Goal: Task Accomplishment & Management: Complete application form

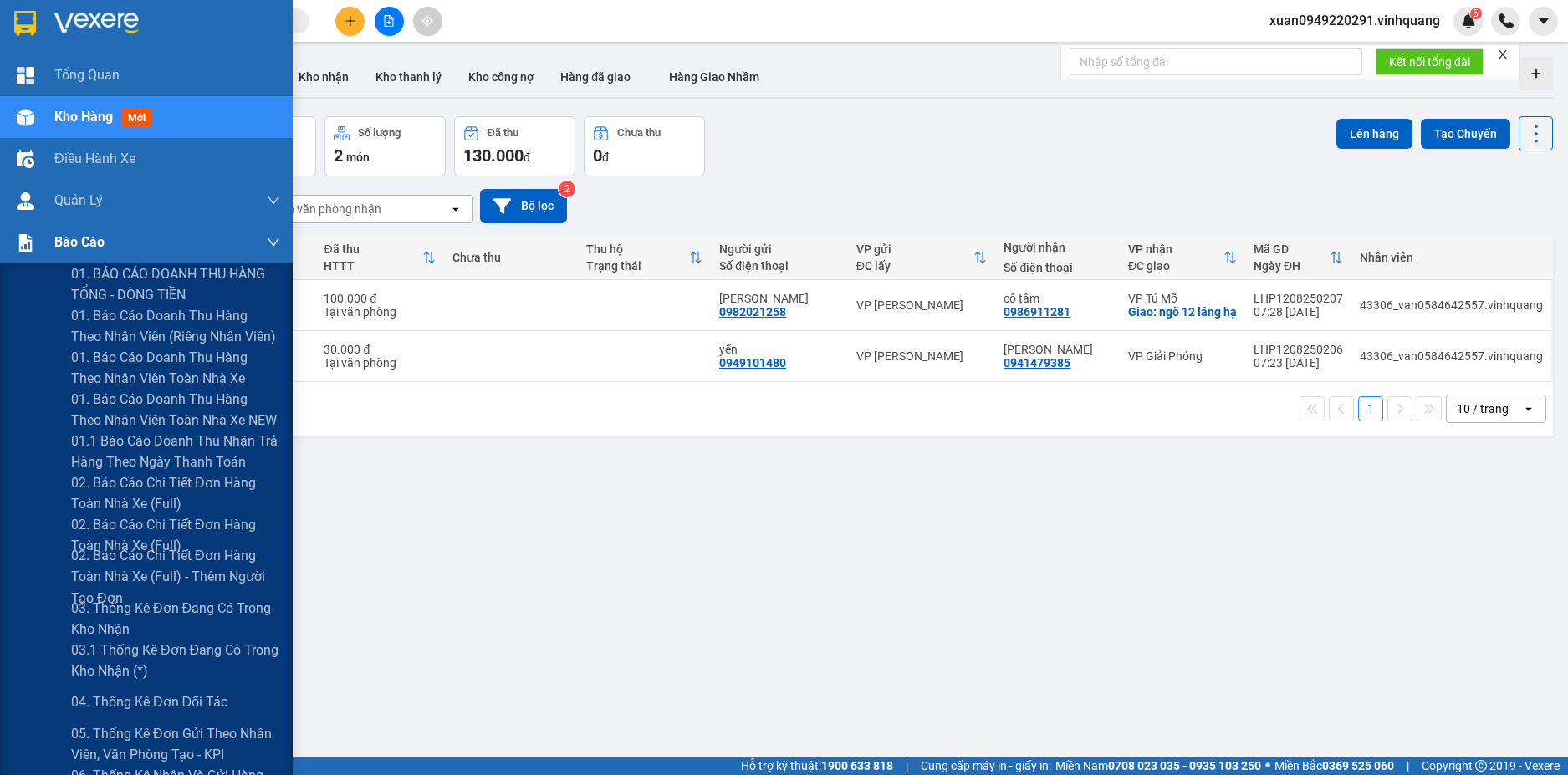
click at [86, 240] on span "Báo cáo" at bounding box center [79, 241] width 50 height 21
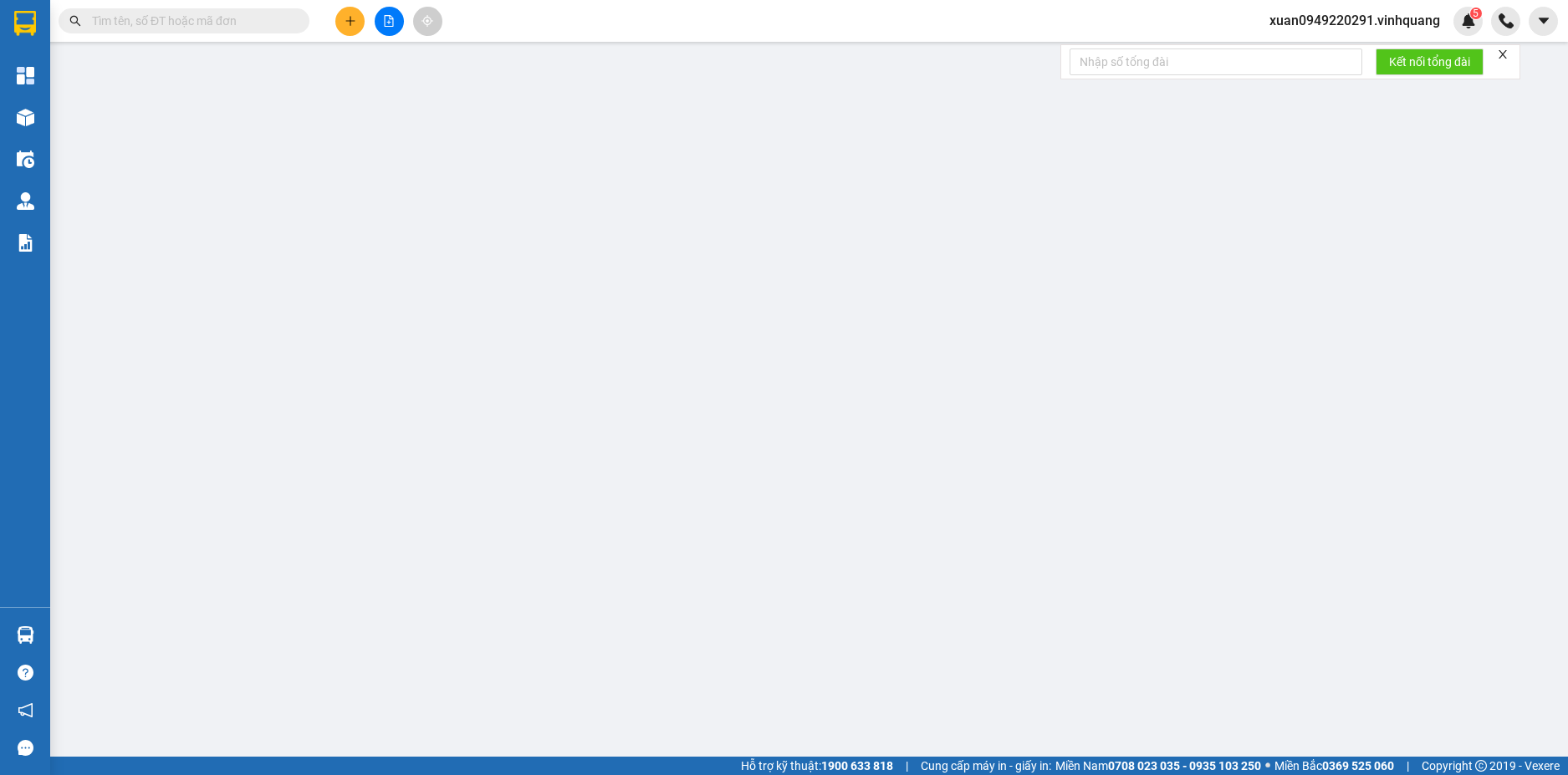
click at [170, 18] on input "text" at bounding box center [191, 21] width 197 height 18
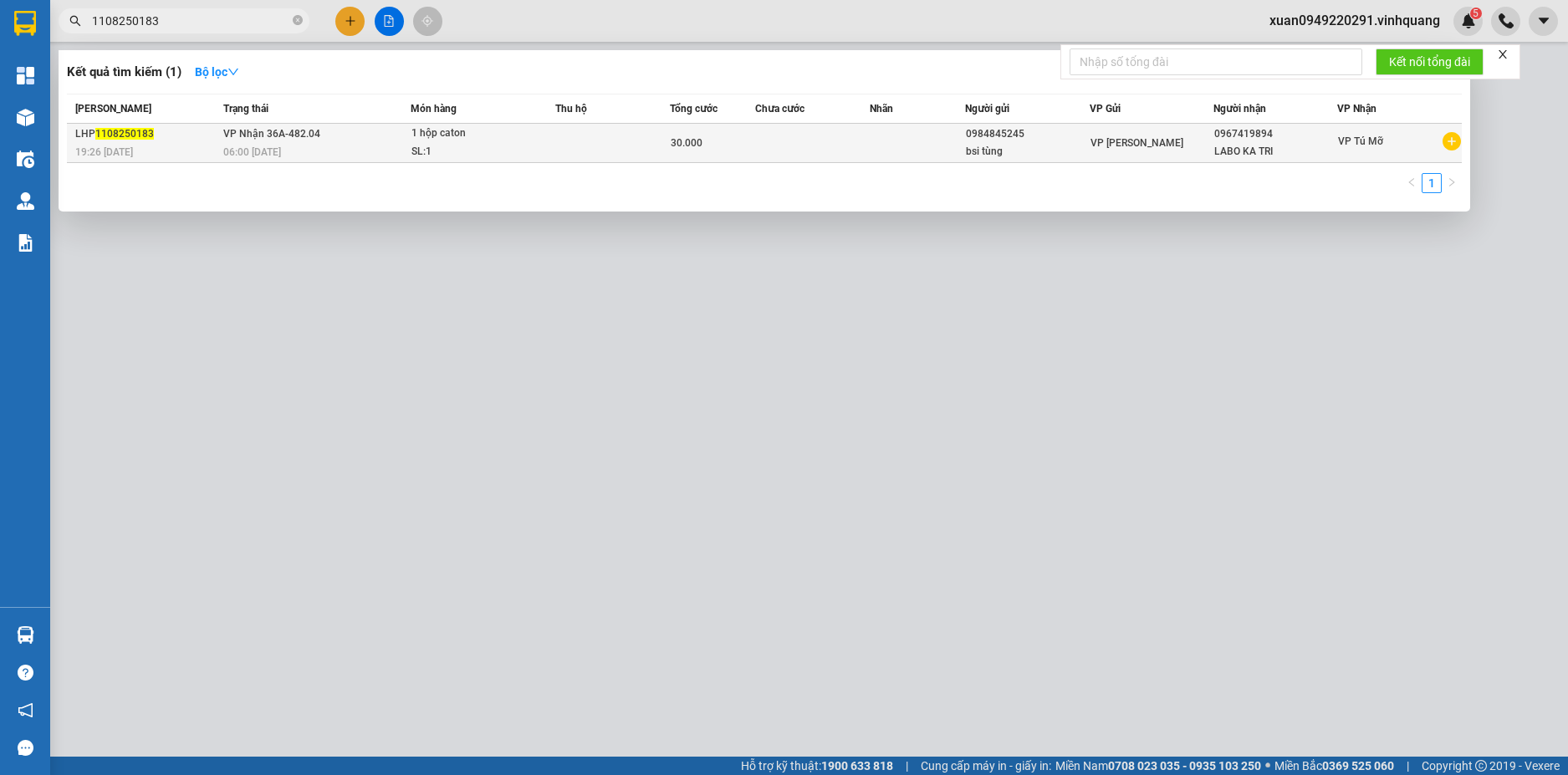
type input "1108250183"
click at [263, 136] on span "VP Nhận 36A-482.04" at bounding box center [271, 134] width 97 height 12
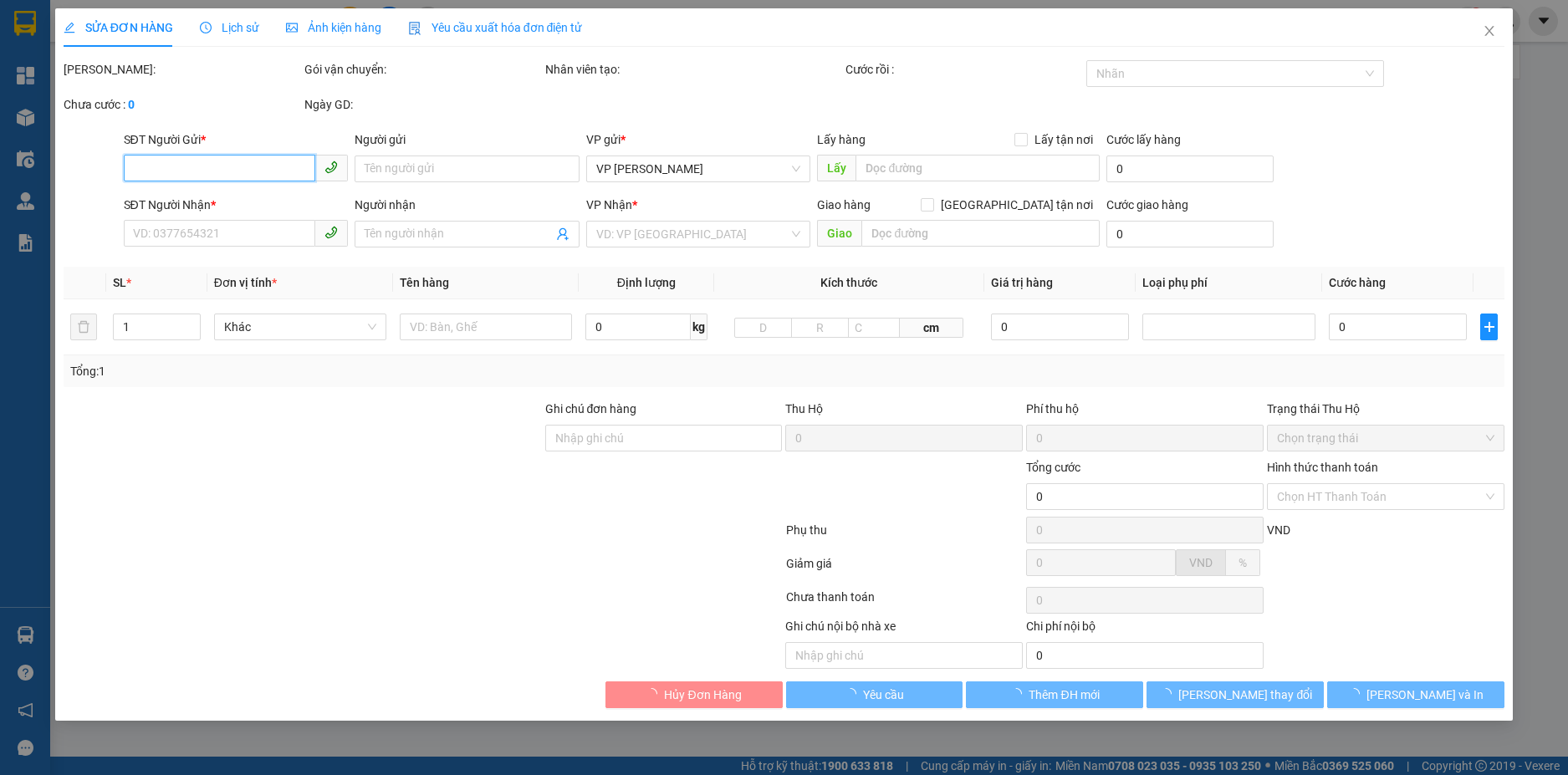
type input "0984845245"
type input "bsi tùng"
type input "0967419894"
type input "LABO KA TRI"
type input "30.000"
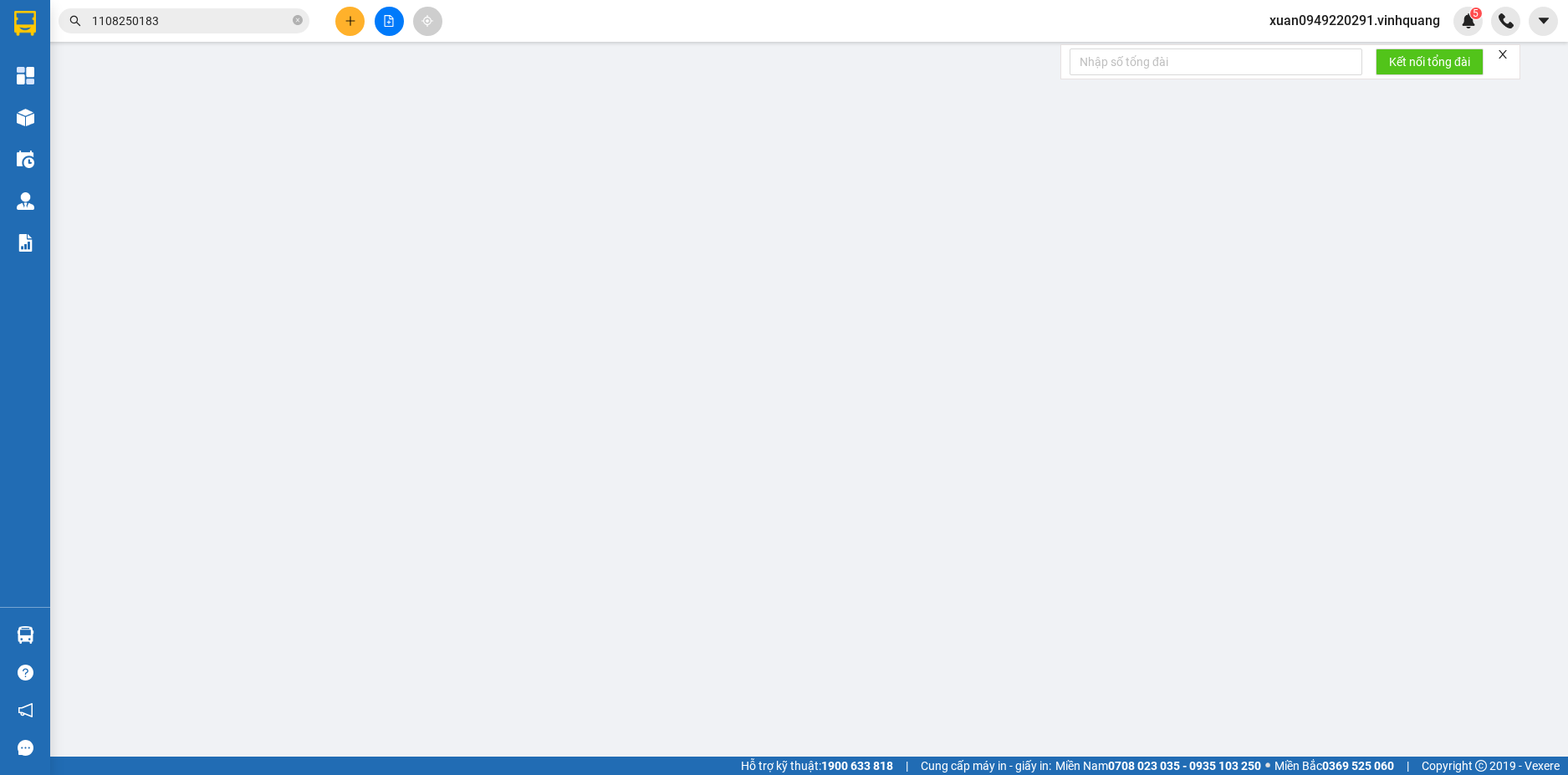
click at [177, 17] on input "1108250183" at bounding box center [191, 21] width 197 height 18
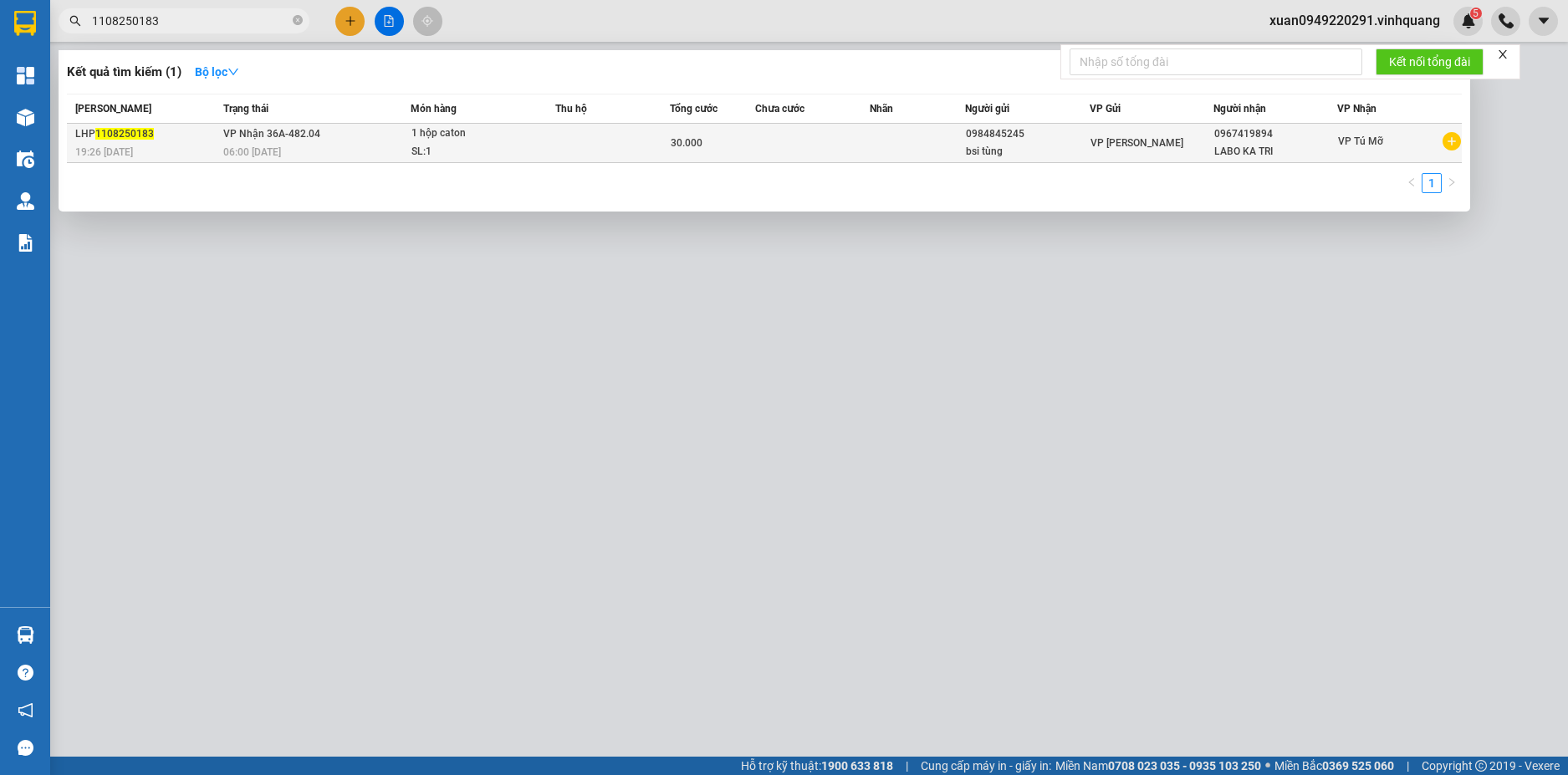
click at [1454, 144] on icon "plus-circle" at bounding box center [1452, 141] width 18 height 18
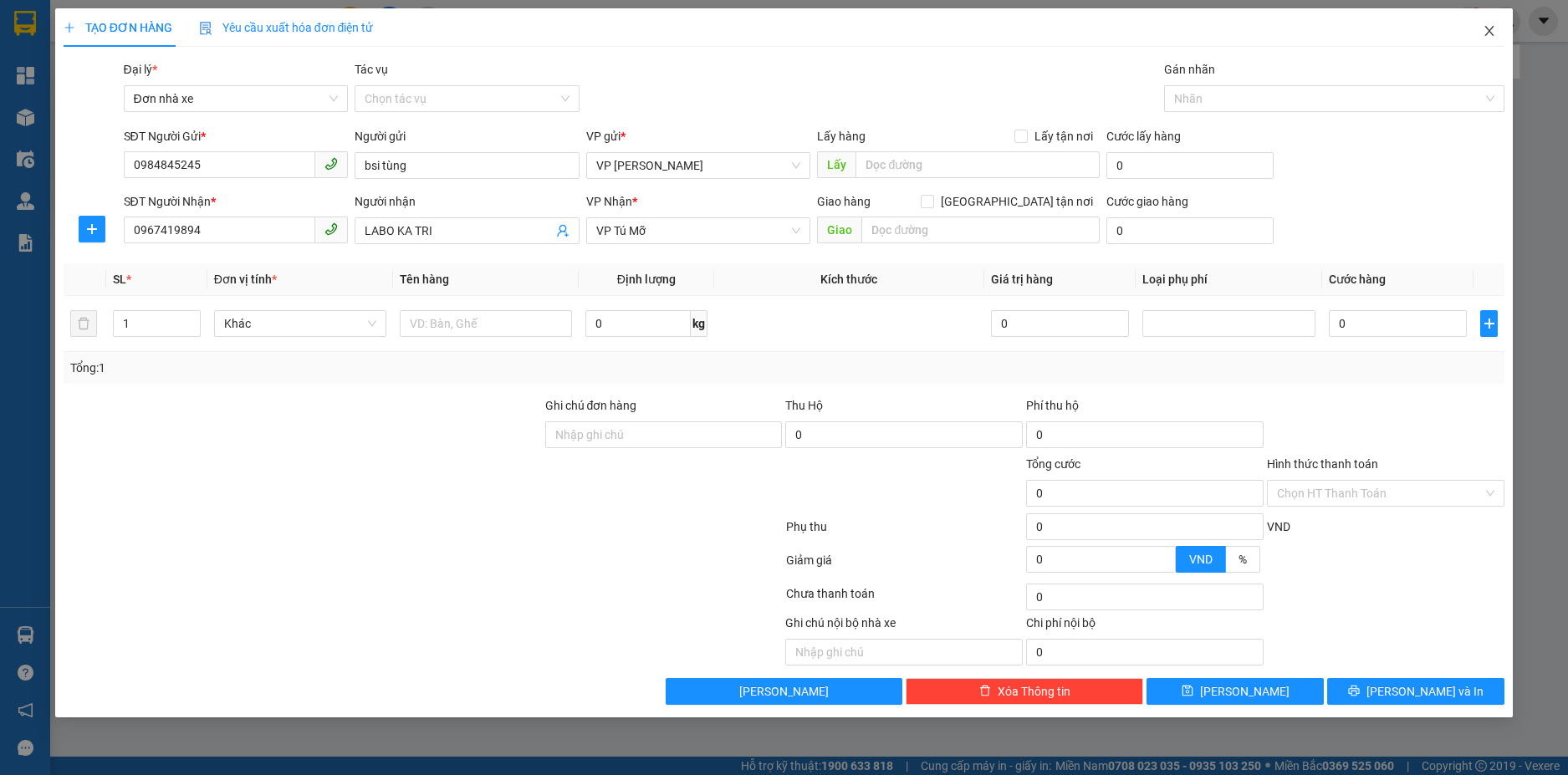
click at [1486, 28] on icon "close" at bounding box center [1490, 30] width 9 height 10
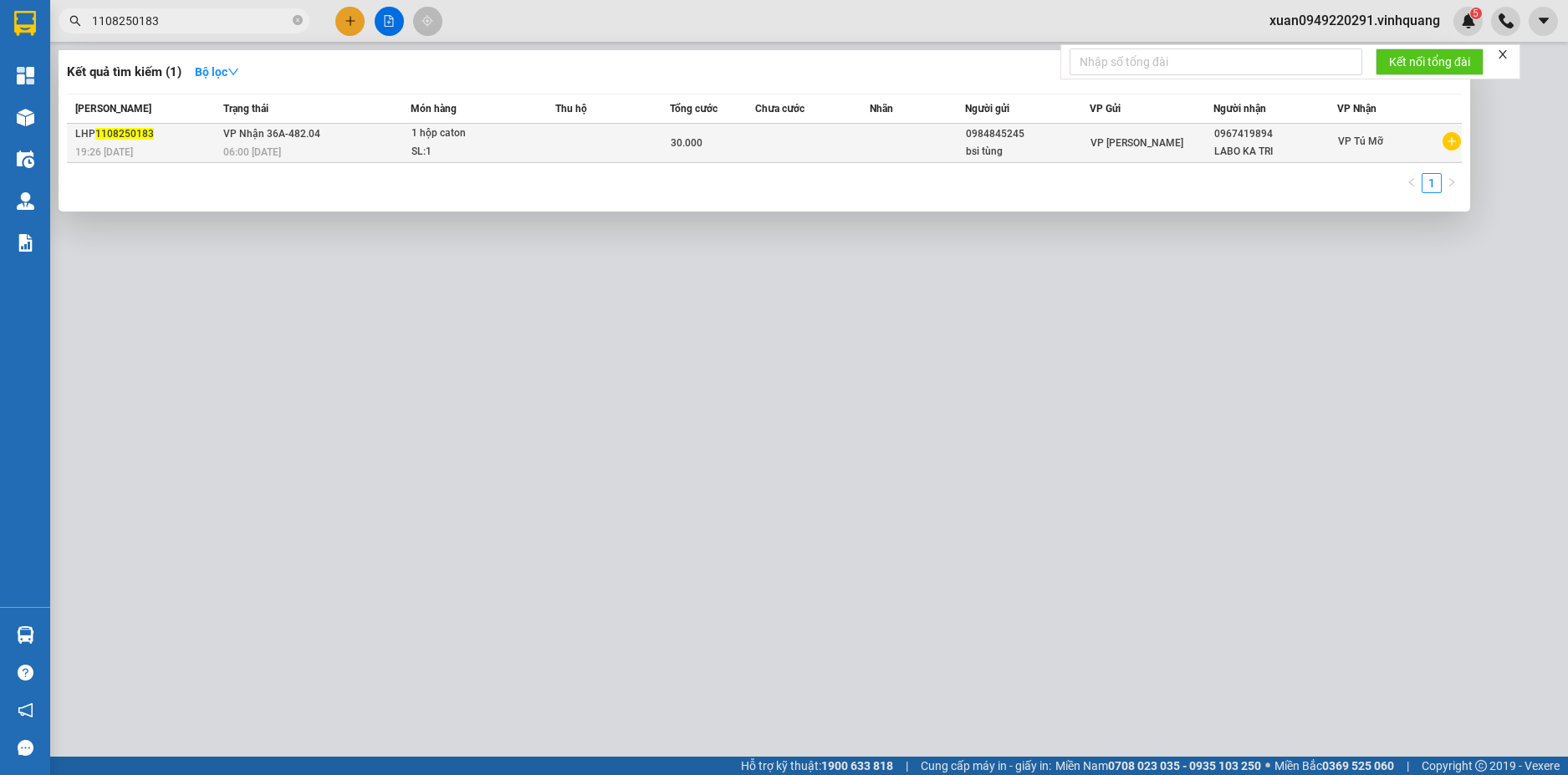
click at [486, 132] on div "1 hộp caton" at bounding box center [474, 134] width 125 height 18
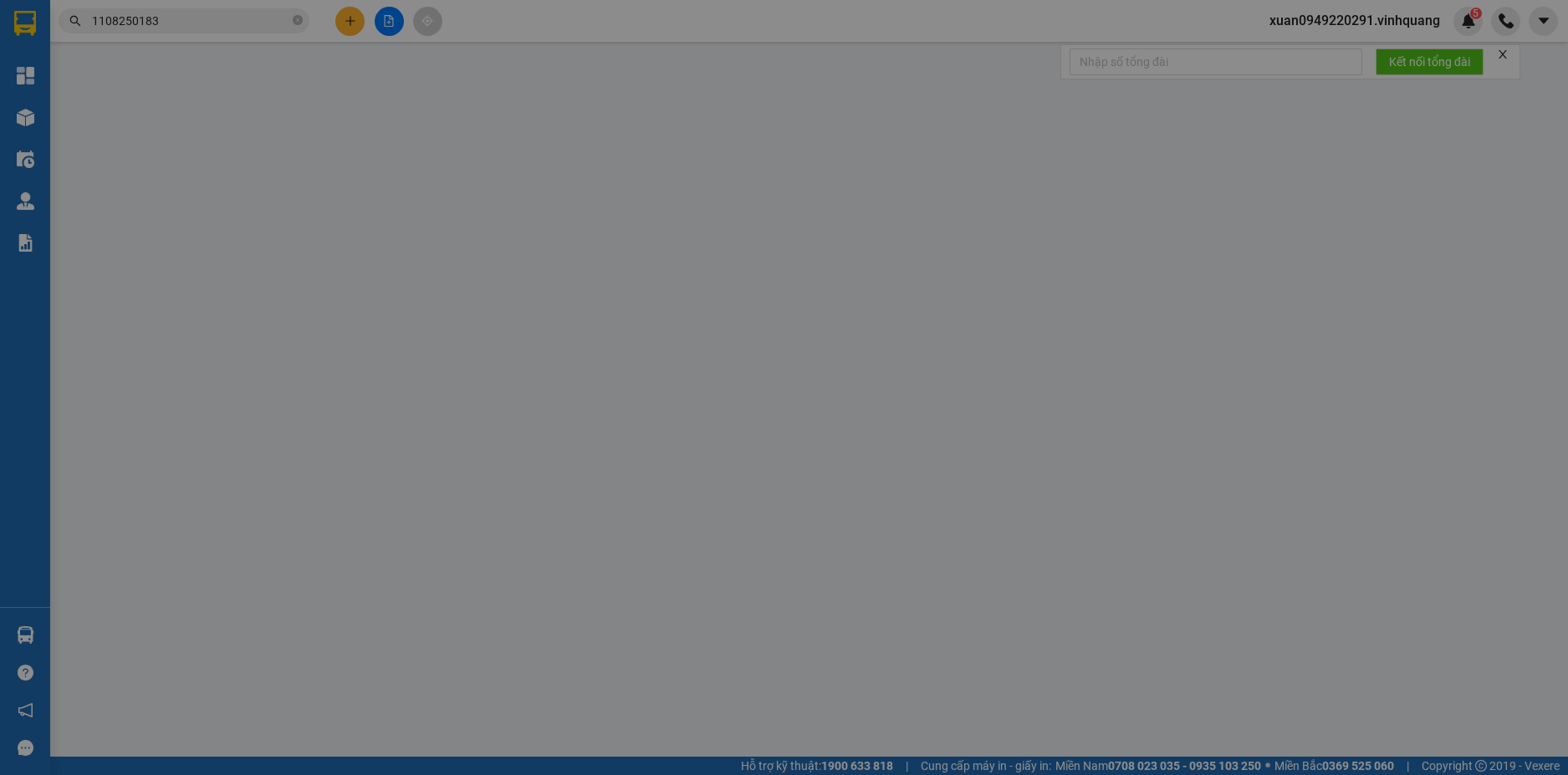
type input "0984845245"
type input "bsi tùng"
type input "0967419894"
type input "LABO KA TRI"
type input "30.000"
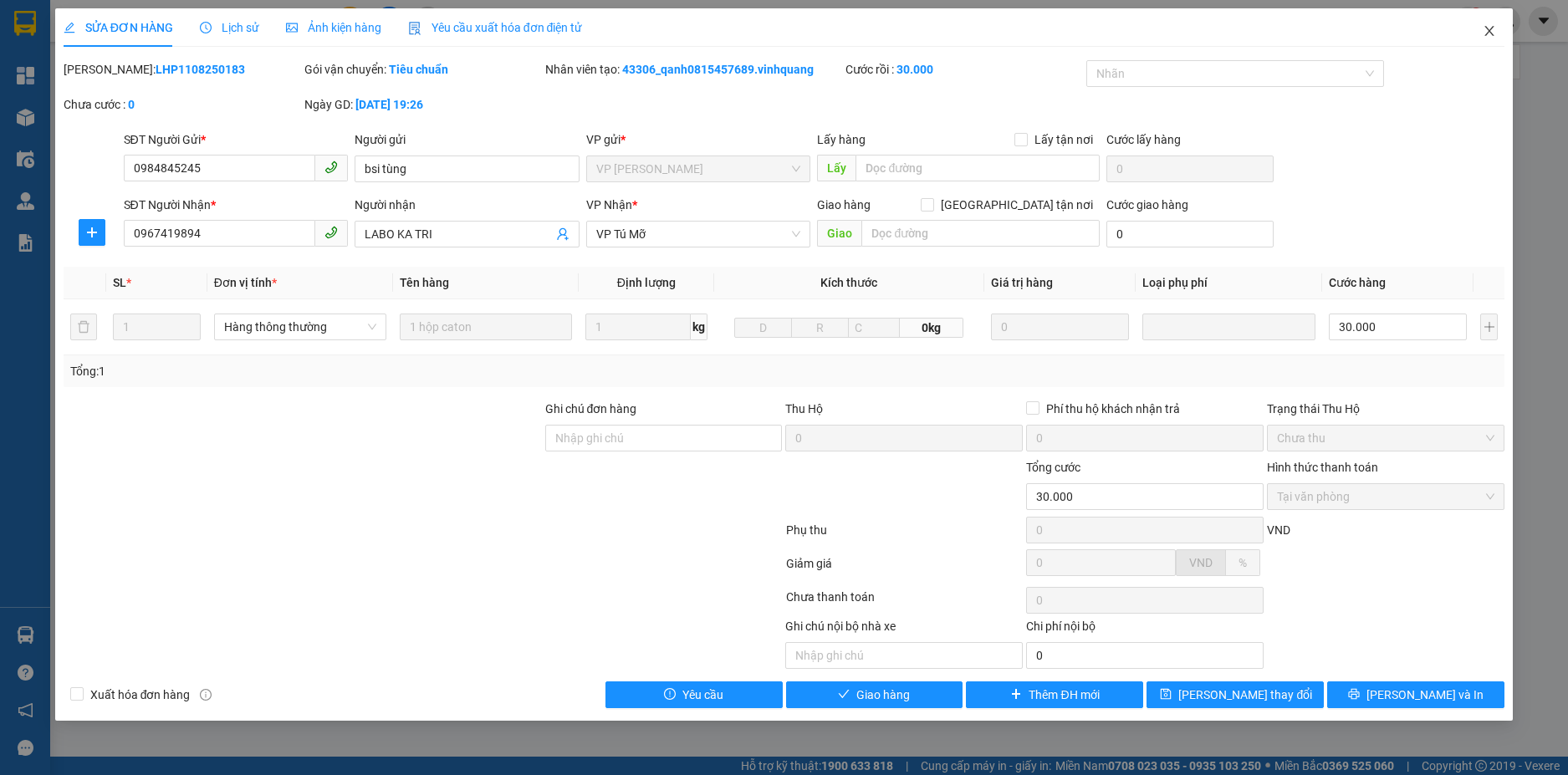
click at [1492, 29] on icon "close" at bounding box center [1490, 30] width 9 height 10
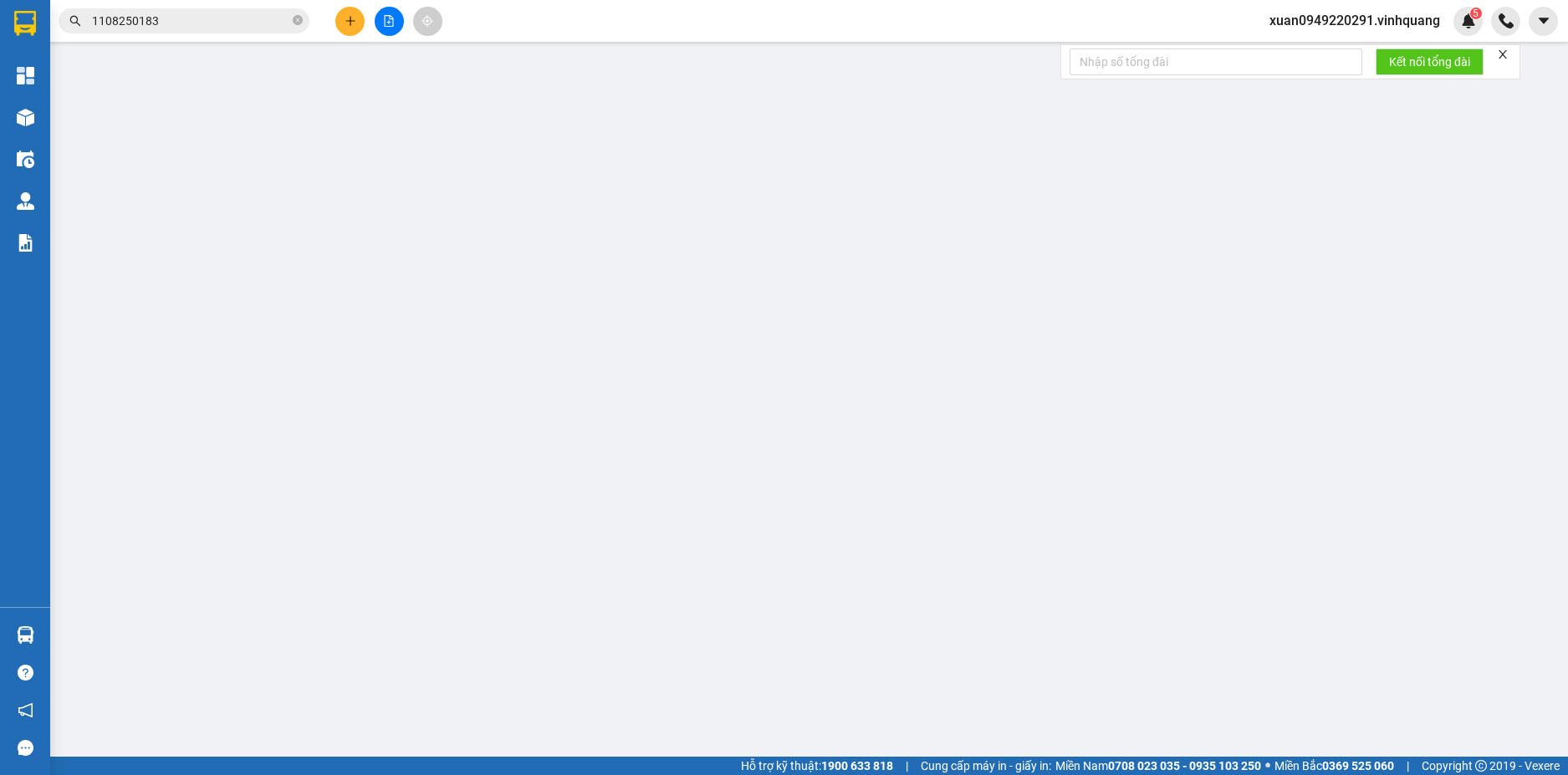
click at [193, 29] on input "1108250183" at bounding box center [191, 21] width 197 height 18
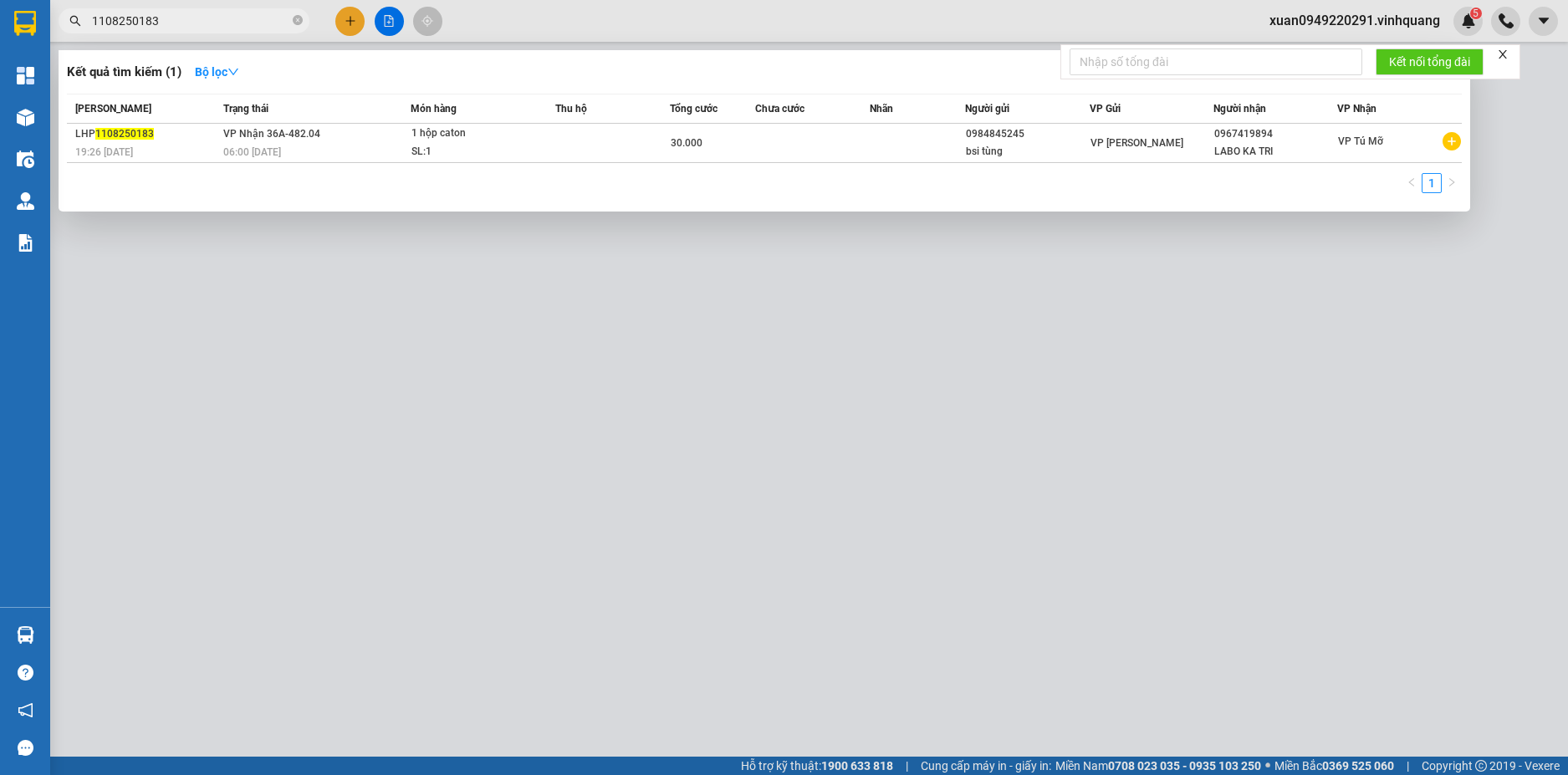
drag, startPoint x: 202, startPoint y: 140, endPoint x: 665, endPoint y: 269, distance: 480.6
click at [665, 269] on div at bounding box center [784, 387] width 1568 height 775
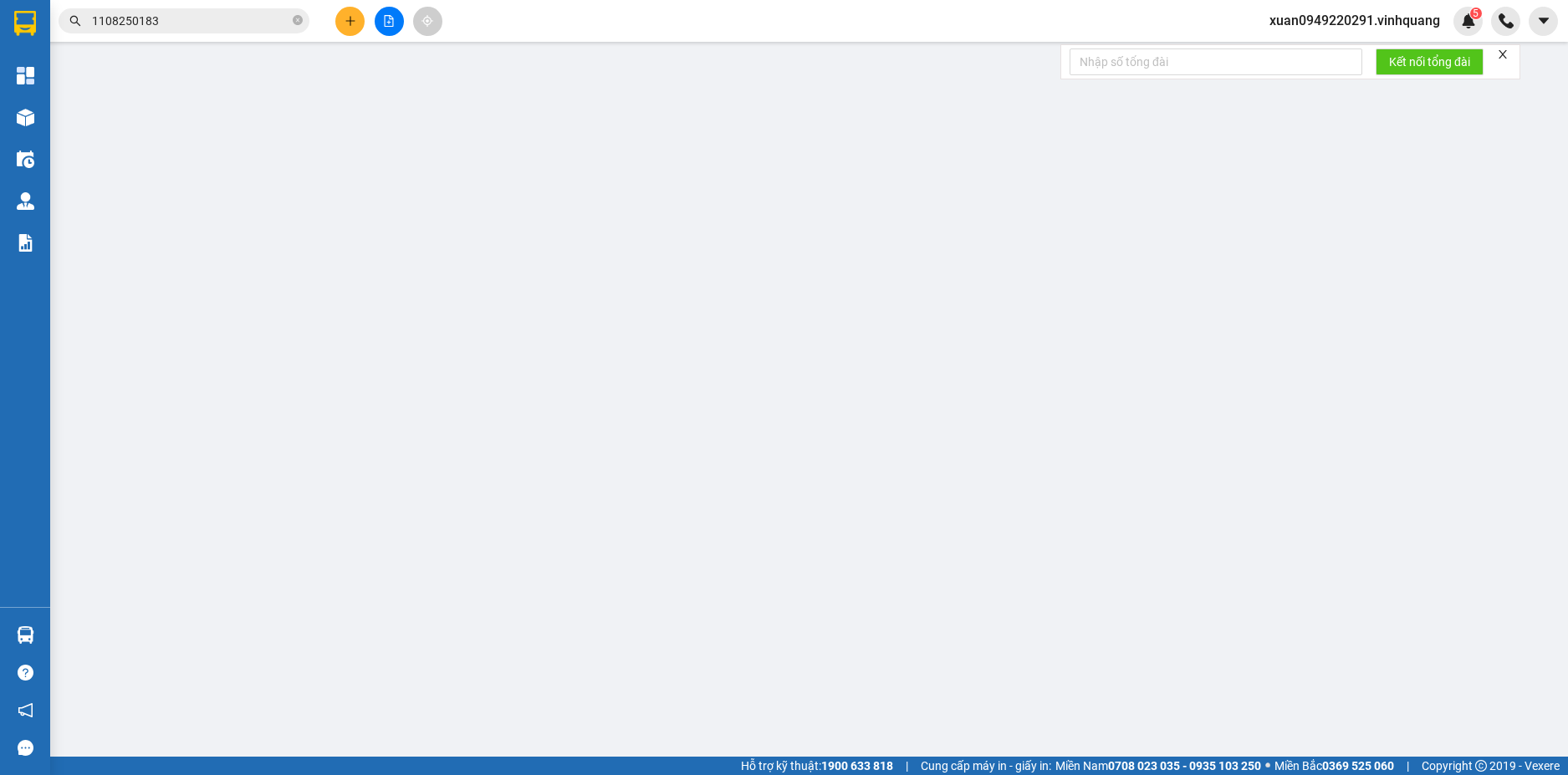
click at [186, 24] on input "1108250183" at bounding box center [191, 21] width 197 height 18
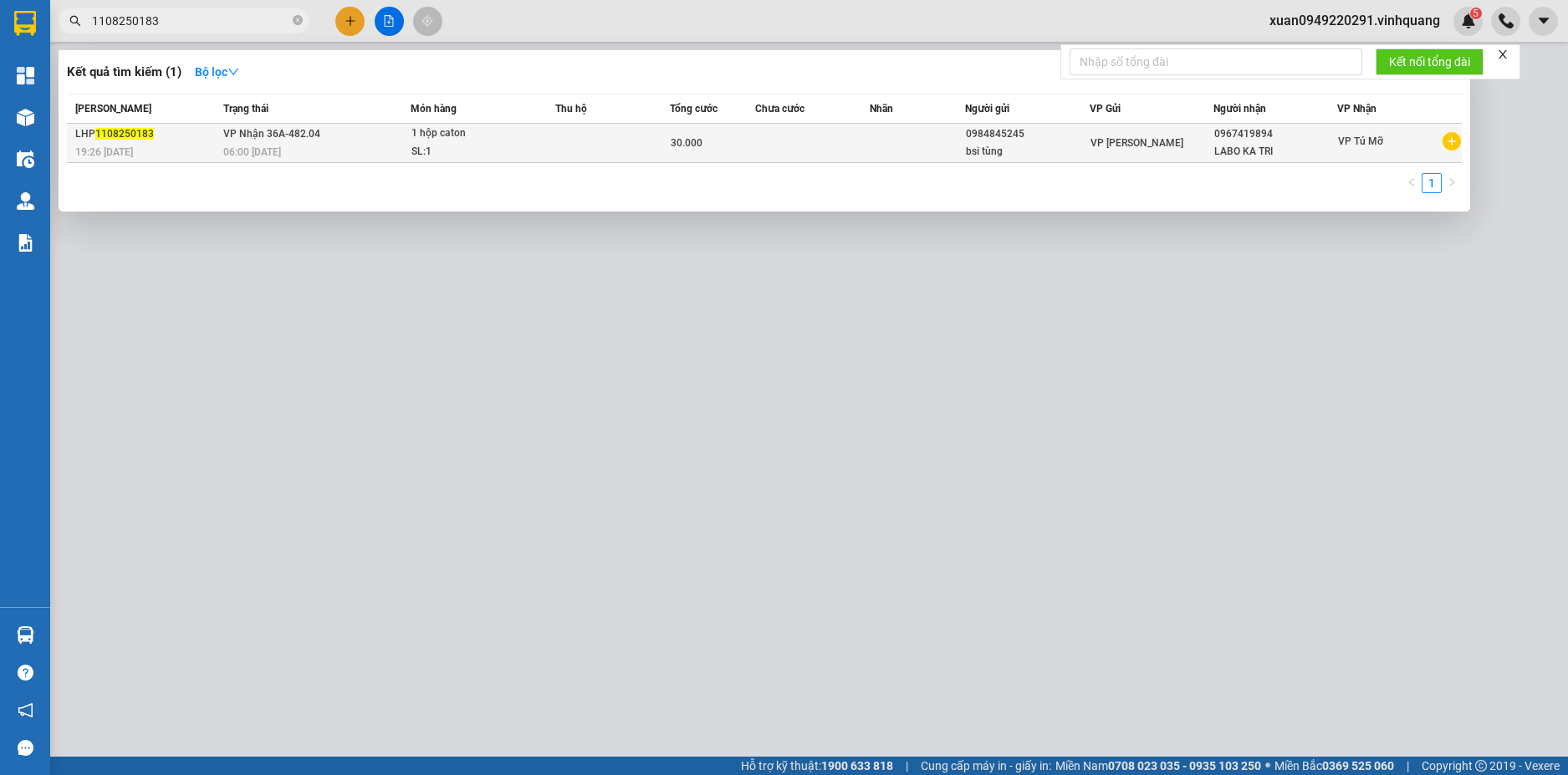
click at [300, 139] on span "VP Nhận 36A-482.04" at bounding box center [271, 134] width 97 height 12
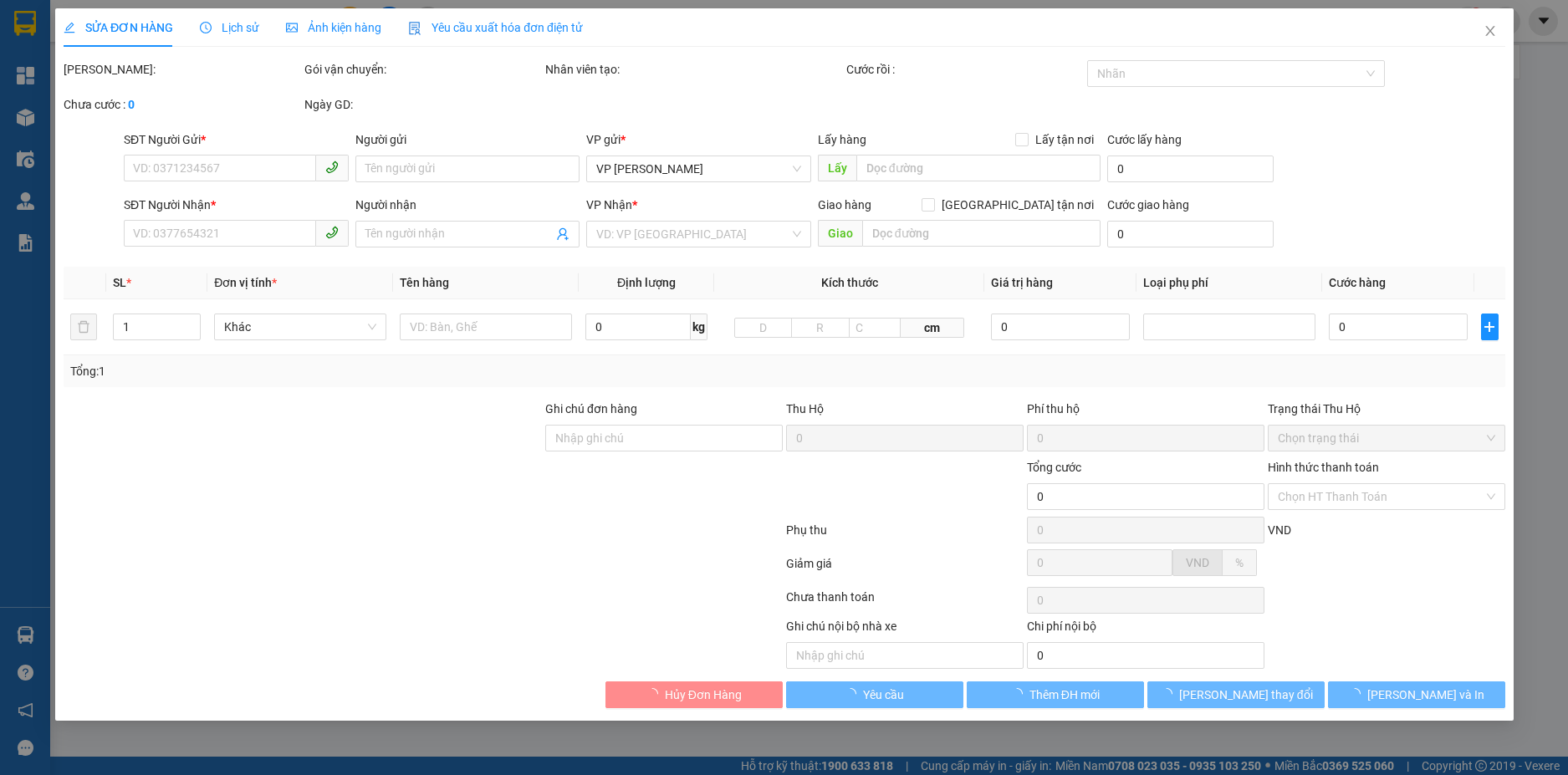
type input "0984845245"
type input "bsi tùng"
type input "0967419894"
type input "LABO KA TRI"
type input "30.000"
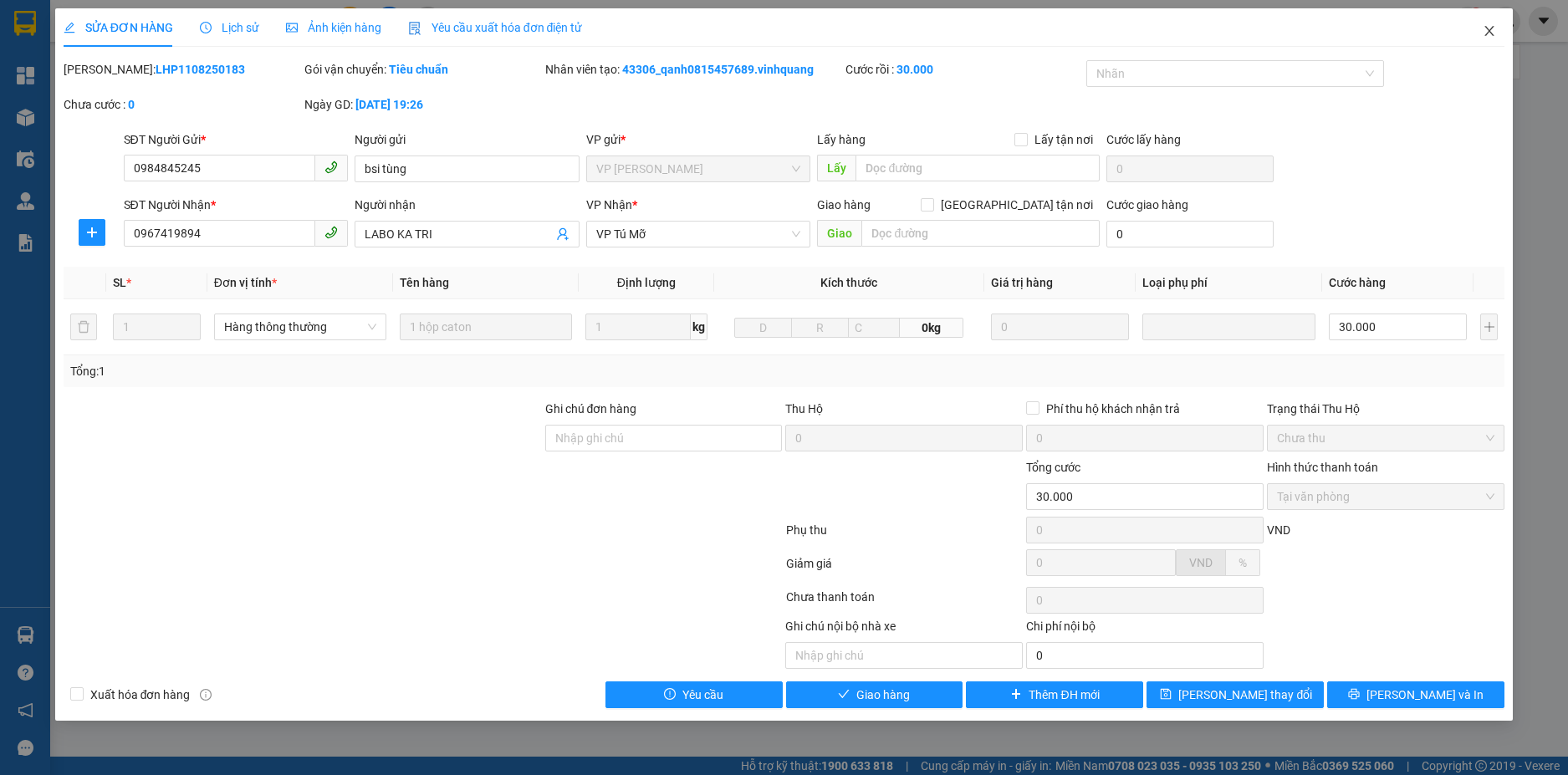
click at [1486, 37] on icon "close" at bounding box center [1489, 30] width 14 height 14
